Goal: Information Seeking & Learning: Learn about a topic

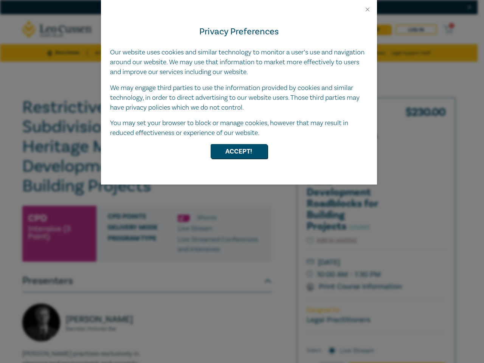
click at [242, 182] on div "Privacy Preferences Our website uses cookies and similar technology to monitor …" at bounding box center [239, 99] width 276 height 172
click at [368, 9] on button "Close" at bounding box center [367, 9] width 7 height 7
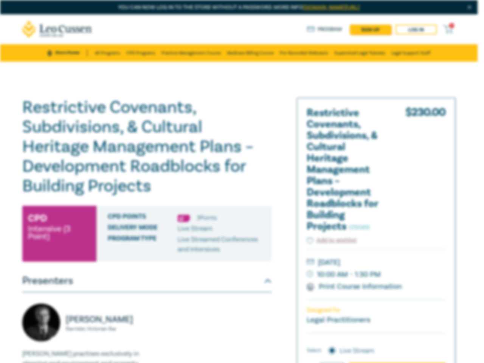
click at [239, 151] on h1 "Restrictive Covenants, Subdivisions, & Cultural Heritage Management Plans – Dev…" at bounding box center [147, 147] width 250 height 98
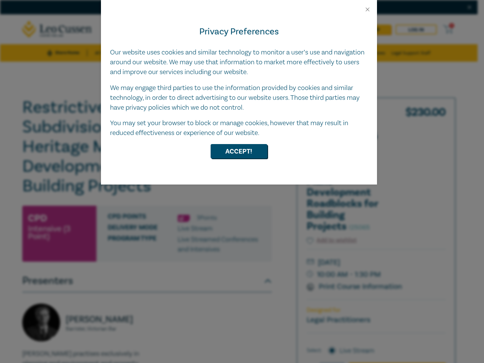
click at [242, 182] on div "Privacy Preferences Our website uses cookies and similar technology to monitor …" at bounding box center [239, 99] width 276 height 172
click at [368, 9] on button "Close" at bounding box center [367, 9] width 7 height 7
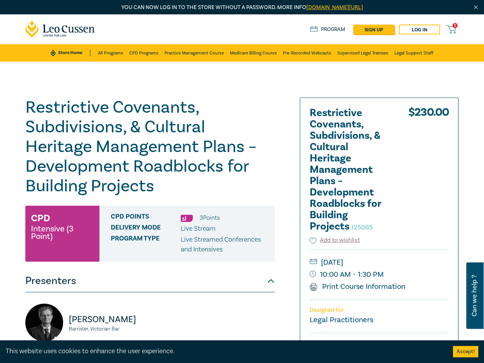
click at [239, 151] on h1 "Restrictive Covenants, Subdivisions, & Cultural Heritage Management Plans – Dev…" at bounding box center [150, 147] width 250 height 98
